Goal: Transaction & Acquisition: Purchase product/service

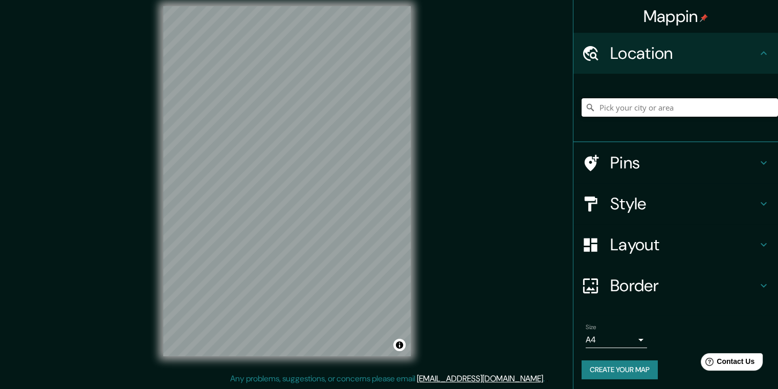
click at [633, 113] on input "Pick your city or area" at bounding box center [680, 107] width 196 height 18
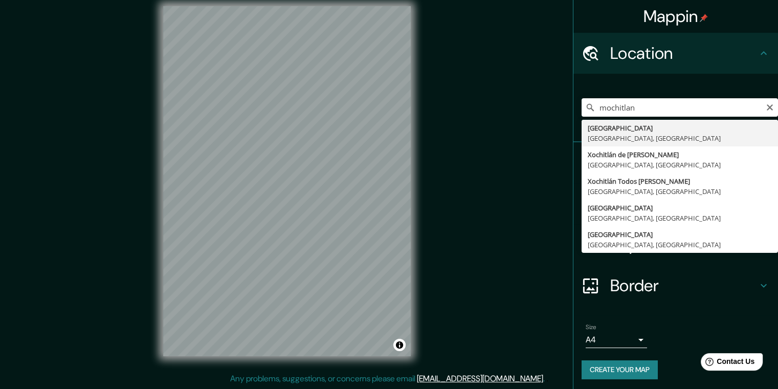
type input "[GEOGRAPHIC_DATA], [GEOGRAPHIC_DATA], [GEOGRAPHIC_DATA]"
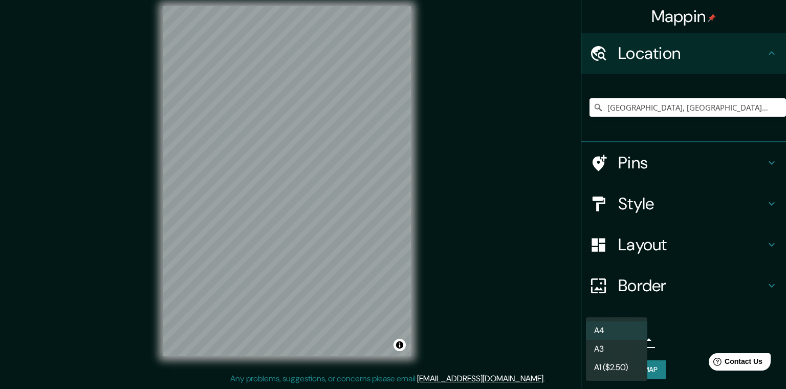
click at [612, 334] on body "Mappin Location [GEOGRAPHIC_DATA], [GEOGRAPHIC_DATA], [GEOGRAPHIC_DATA] Pins St…" at bounding box center [393, 184] width 786 height 389
click at [612, 346] on li "A3" at bounding box center [616, 349] width 61 height 18
drag, startPoint x: 614, startPoint y: 341, endPoint x: 616, endPoint y: 330, distance: 10.9
click at [616, 330] on body "Mappin Location [GEOGRAPHIC_DATA], [GEOGRAPHIC_DATA], [GEOGRAPHIC_DATA] Pins St…" at bounding box center [393, 184] width 786 height 389
drag, startPoint x: 616, startPoint y: 330, endPoint x: 629, endPoint y: 249, distance: 82.4
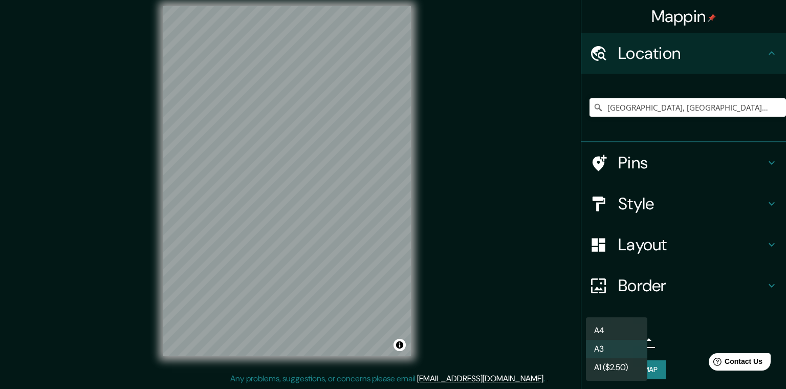
click at [629, 249] on div "A4 A3 A1 ($2.50)" at bounding box center [393, 194] width 786 height 389
click at [629, 249] on div at bounding box center [393, 194] width 786 height 389
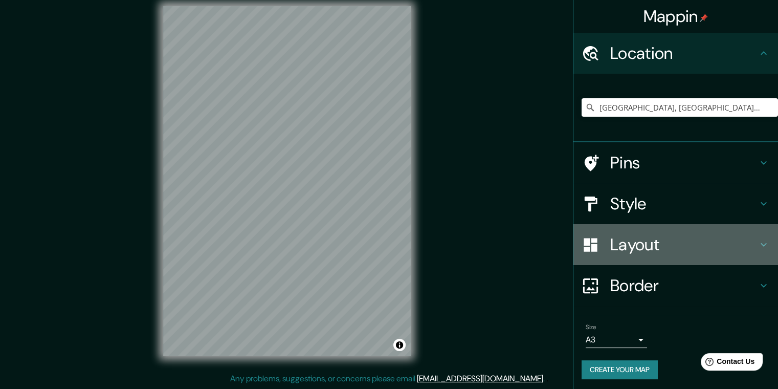
click at [629, 249] on h4 "Layout" at bounding box center [683, 244] width 147 height 20
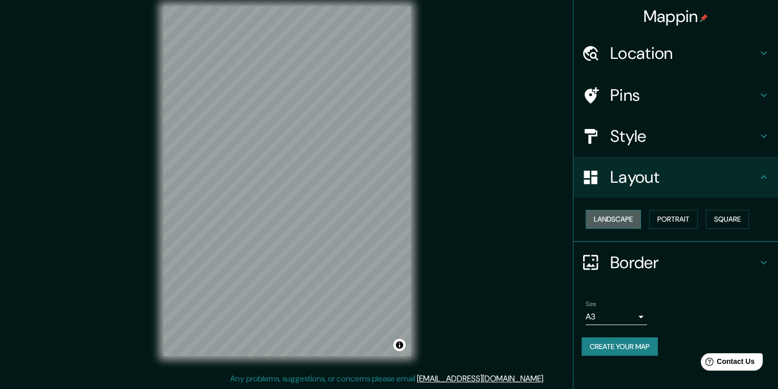
click at [629, 222] on button "Landscape" at bounding box center [613, 219] width 55 height 19
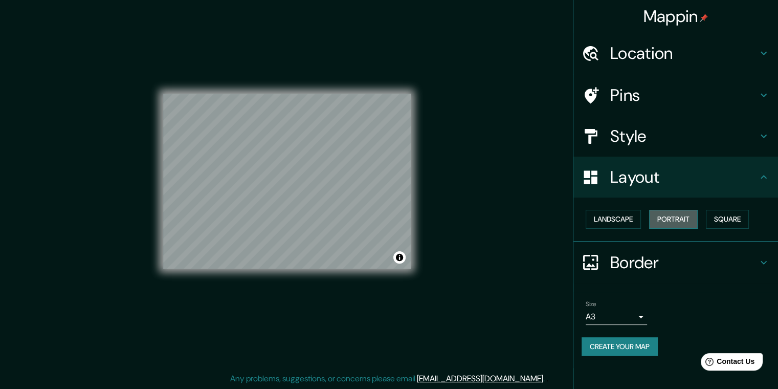
click at [681, 219] on button "Portrait" at bounding box center [673, 219] width 49 height 19
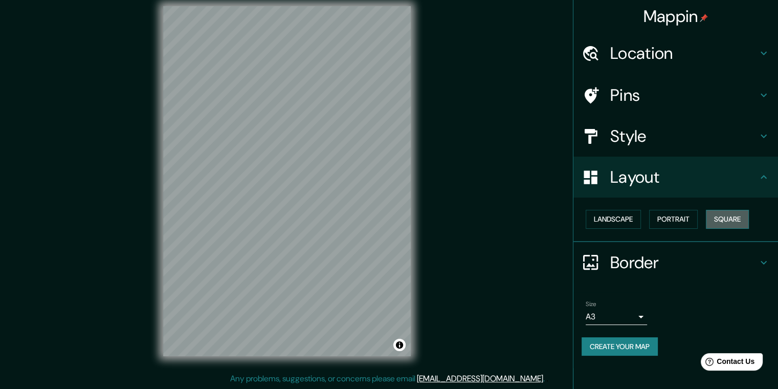
click at [716, 222] on button "Square" at bounding box center [727, 219] width 43 height 19
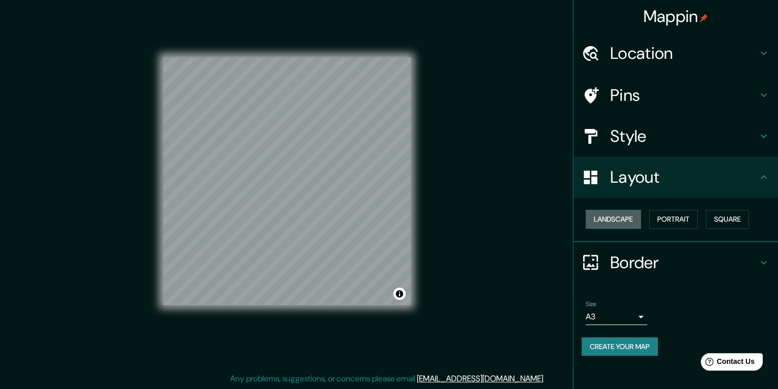
click at [631, 220] on button "Landscape" at bounding box center [613, 219] width 55 height 19
